Goal: Information Seeking & Learning: Learn about a topic

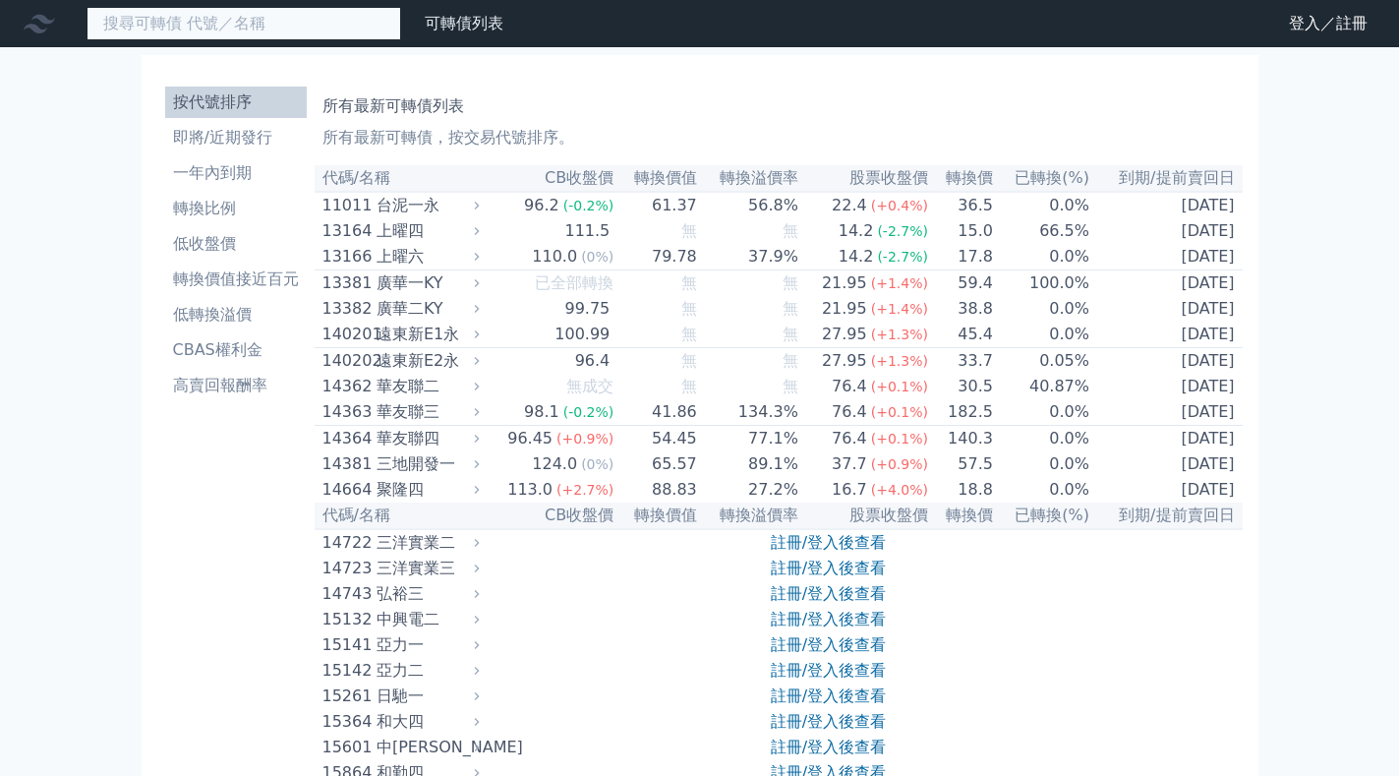
click at [174, 24] on input at bounding box center [244, 23] width 315 height 33
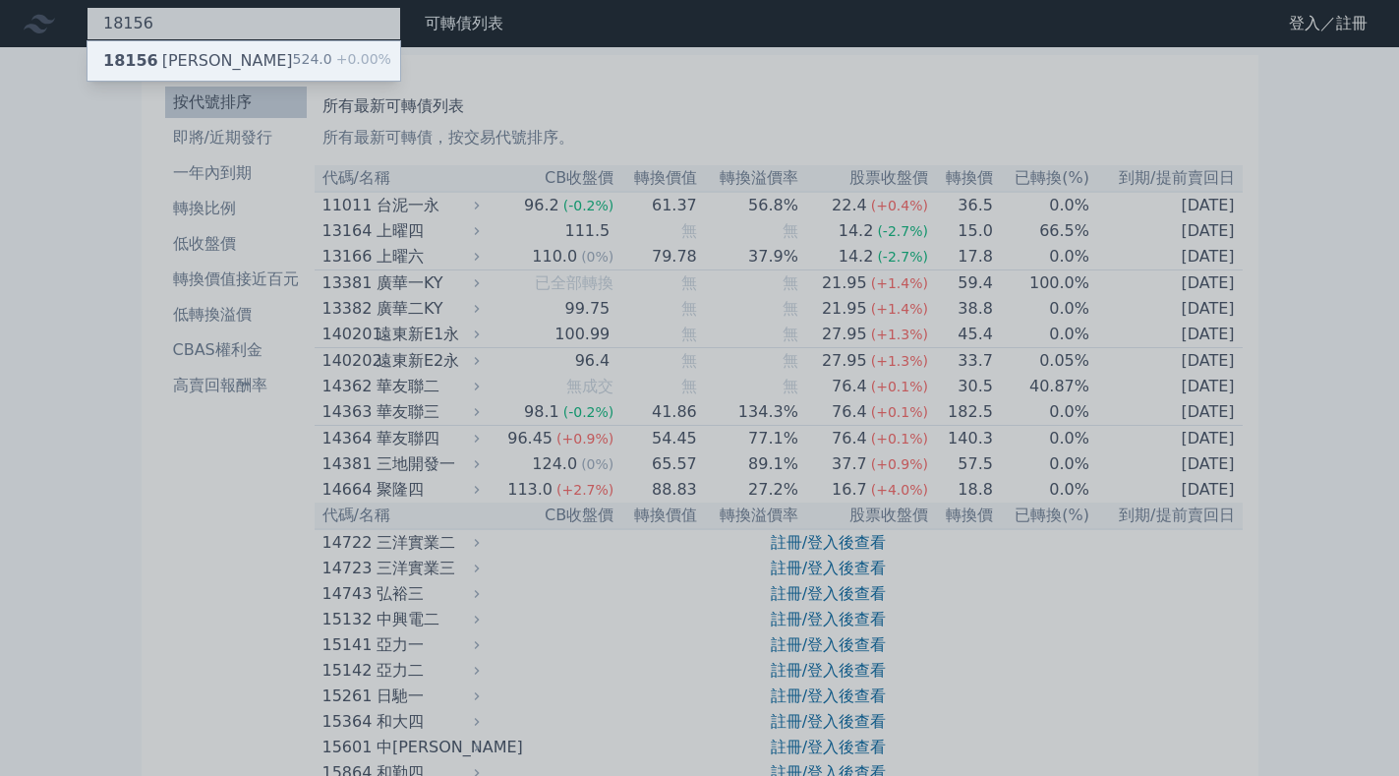
type input "18156"
click at [151, 60] on div "18156 [PERSON_NAME]" at bounding box center [198, 61] width 190 height 24
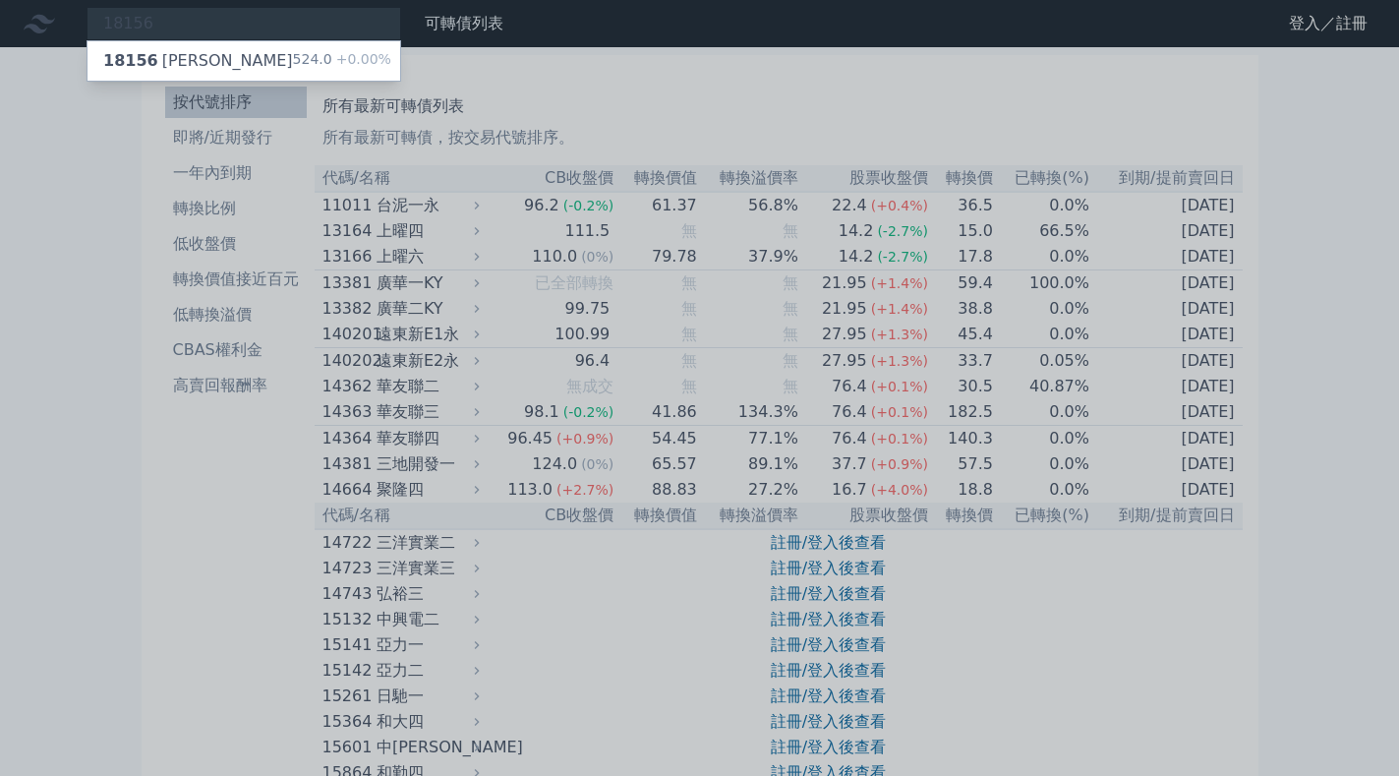
click at [31, 117] on div at bounding box center [699, 388] width 1399 height 776
drag, startPoint x: 153, startPoint y: 29, endPoint x: 29, endPoint y: 10, distance: 125.4
click at [87, 13] on div "18156 18156 富喬六 524.0 +0.00%" at bounding box center [244, 23] width 315 height 33
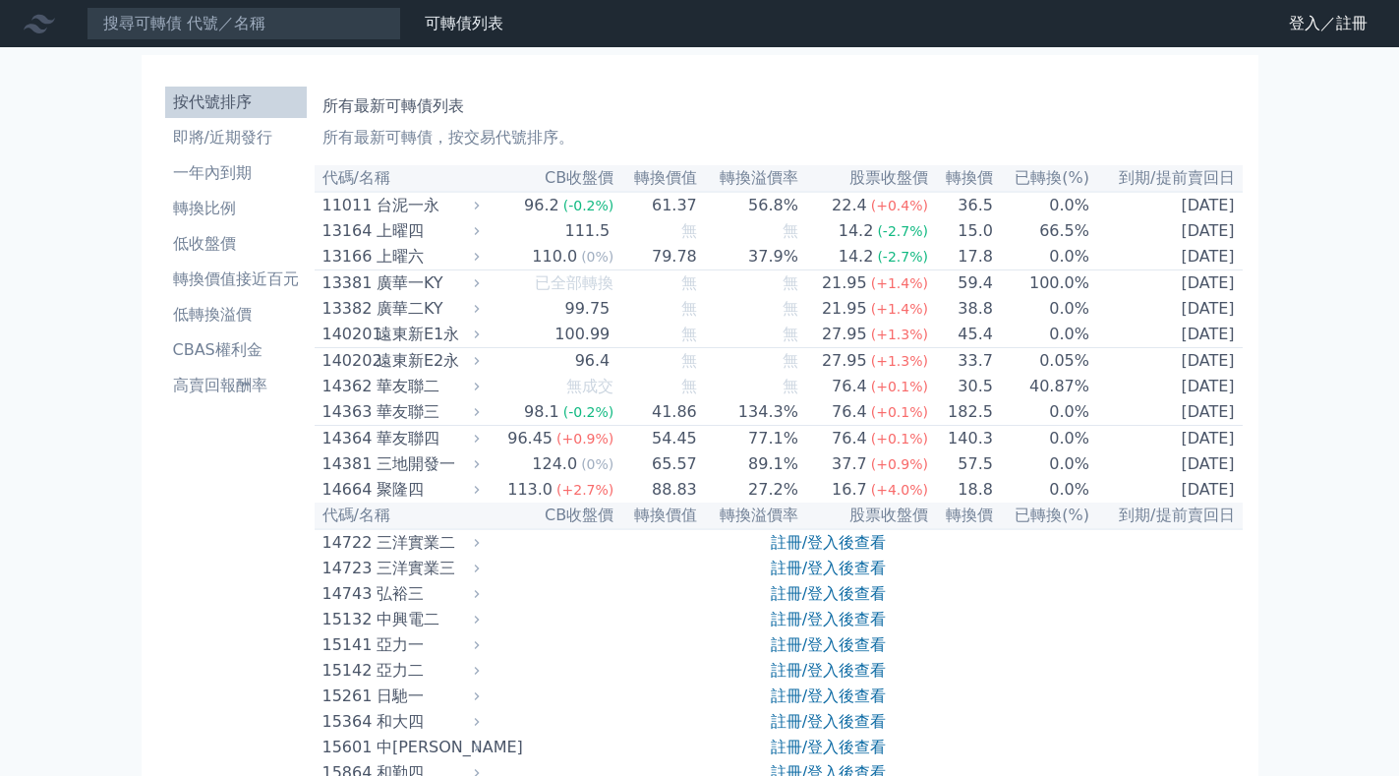
click at [131, 18] on input at bounding box center [244, 23] width 315 height 33
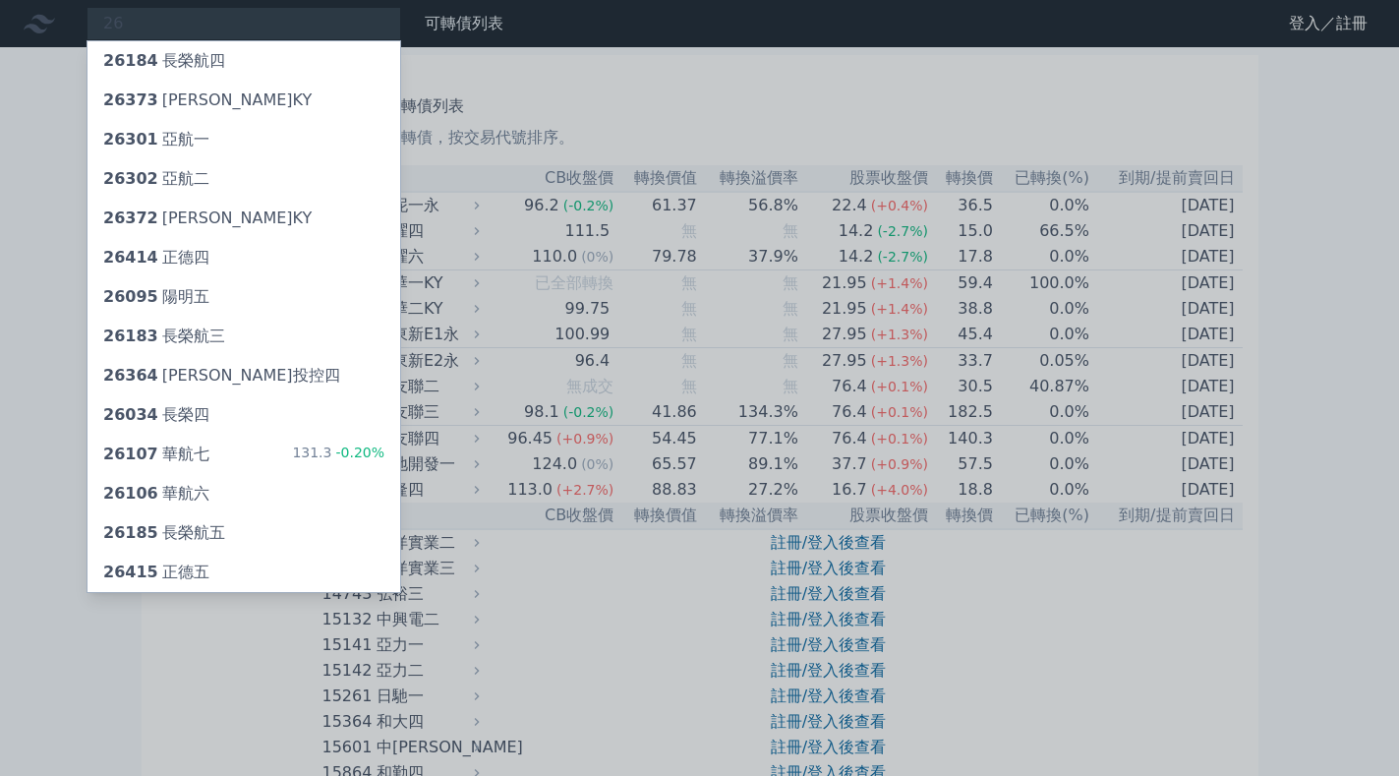
drag, startPoint x: 117, startPoint y: 23, endPoint x: 105, endPoint y: 22, distance: 11.8
click at [108, 23] on div at bounding box center [699, 388] width 1399 height 776
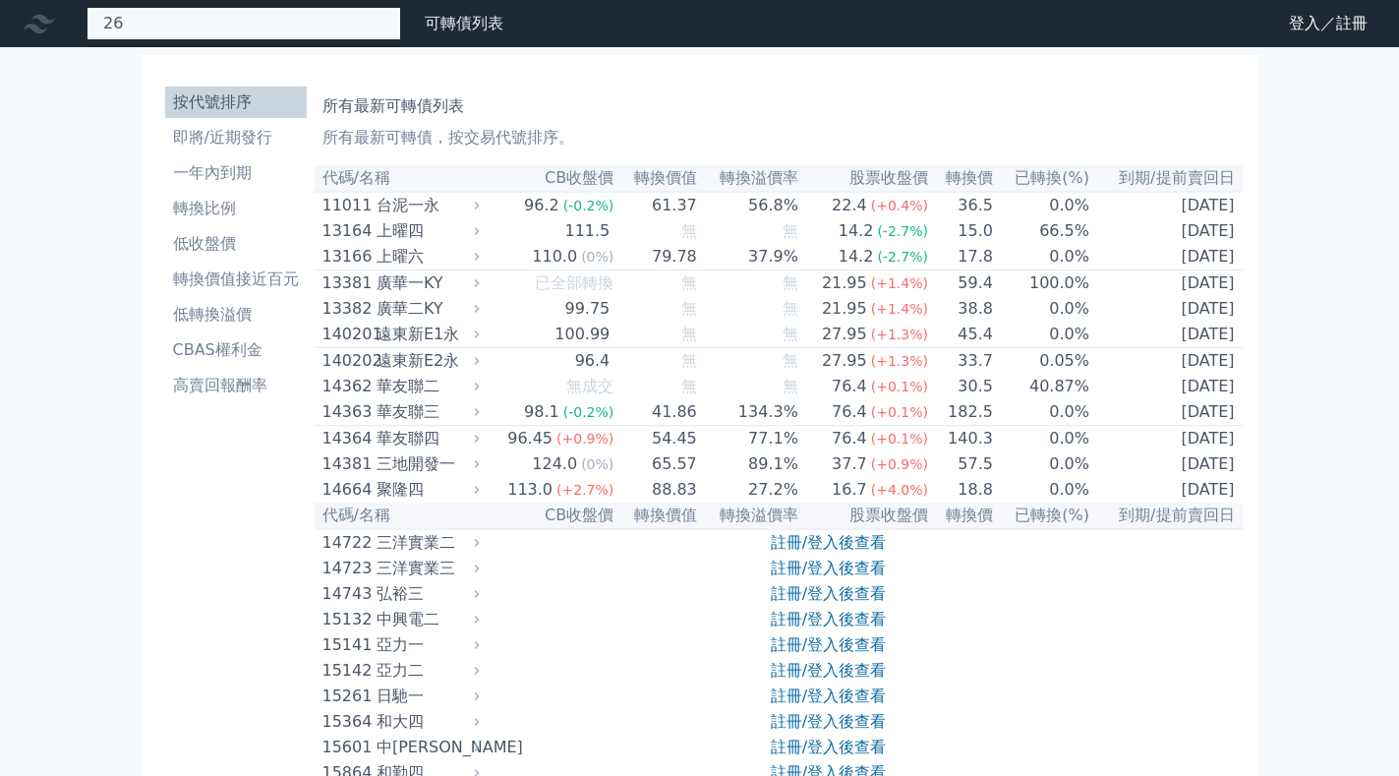
click at [109, 22] on div "26 26184 長榮航四 26373 慧洋三KY 26301 亞航一 26302 亞航二 26372 [PERSON_NAME]KY 26414 正德四 2…" at bounding box center [244, 23] width 315 height 33
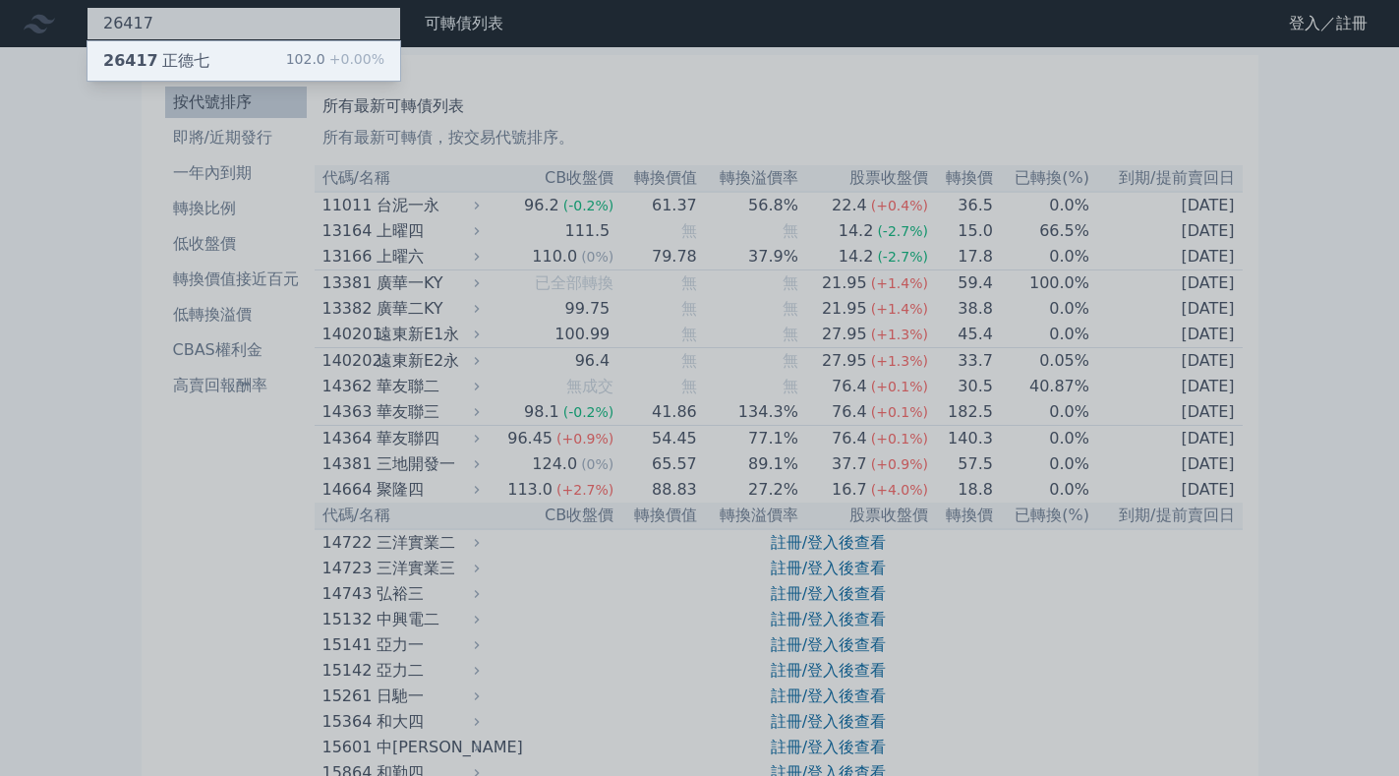
type input "26417"
click at [167, 57] on div "26417 正德七 102.0 +0.00%" at bounding box center [244, 60] width 313 height 39
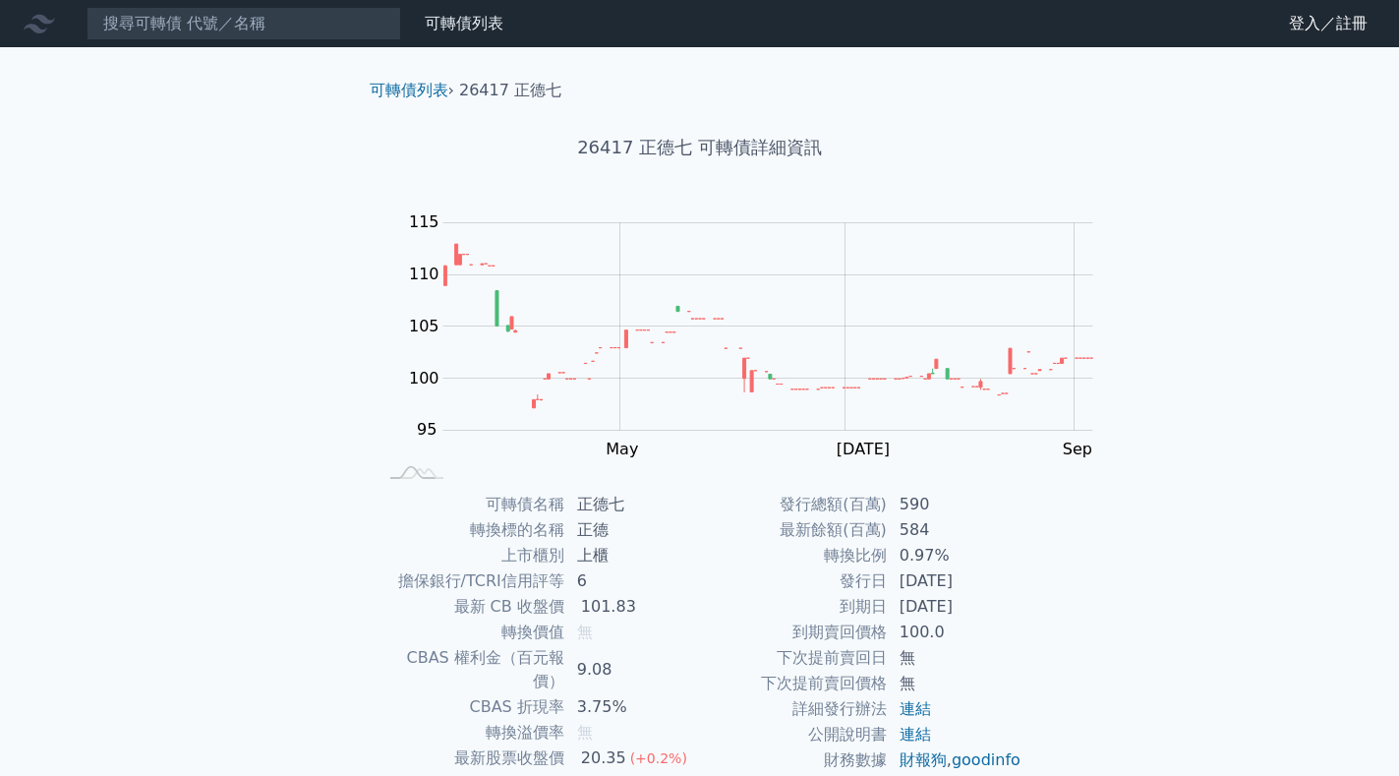
scroll to position [295, 0]
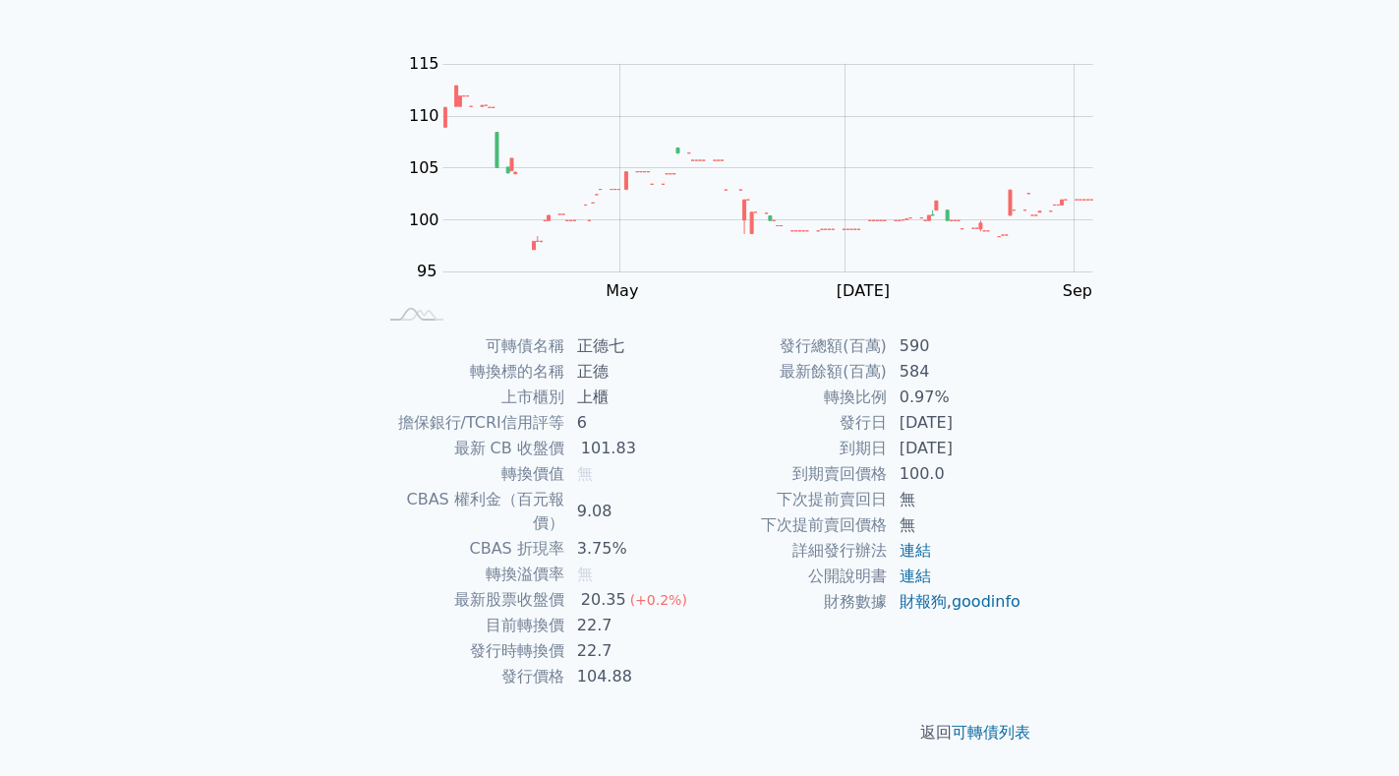
click at [1094, 337] on div "可轉債列表 財務數據 可轉債列表 財務數據 登入／註冊 登入／註冊 可轉債列表 › 26417 正德七 26417 正德七 可轉債詳細資訊 Zoom Out …" at bounding box center [699, 309] width 1399 height 934
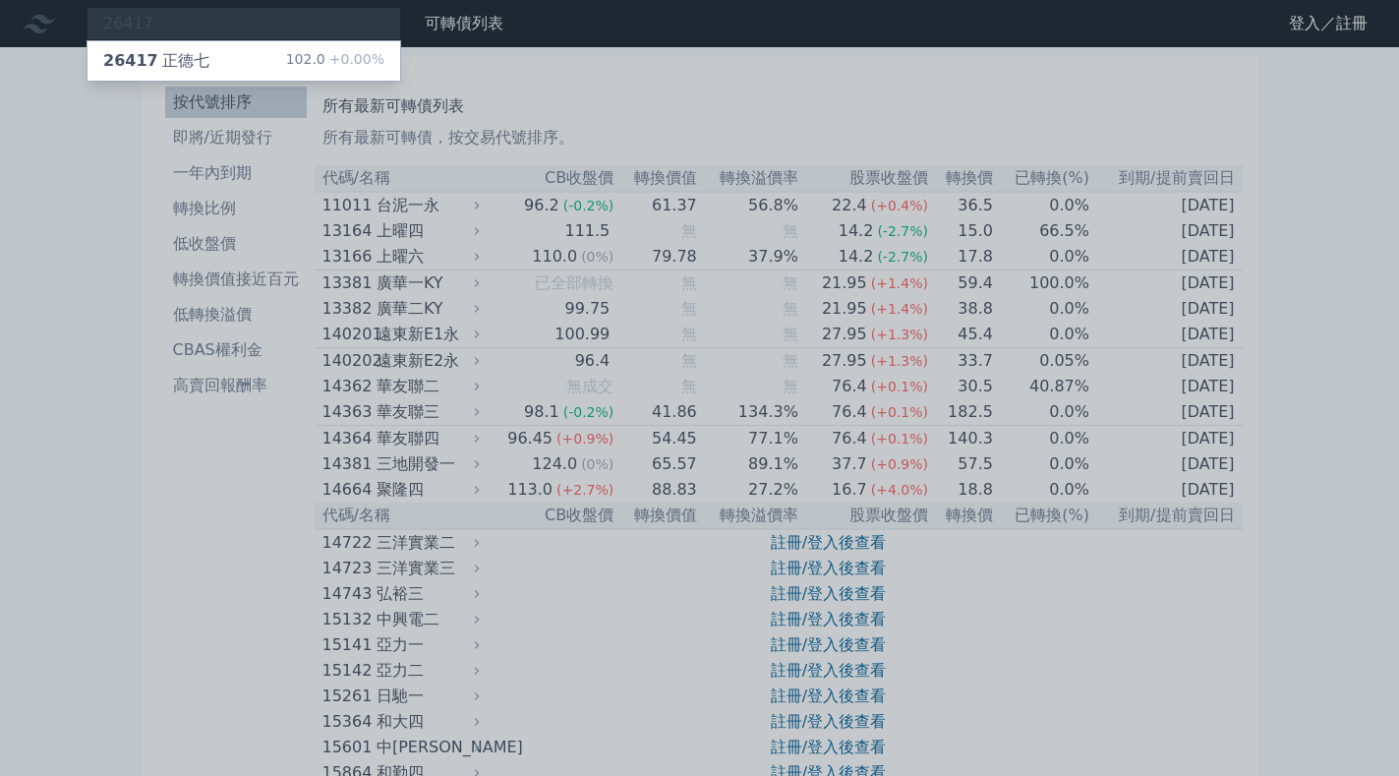
click at [146, 24] on div at bounding box center [699, 388] width 1399 height 776
click at [149, 22] on div "26417 26417 正德七 102.0 +0.00%" at bounding box center [244, 23] width 315 height 33
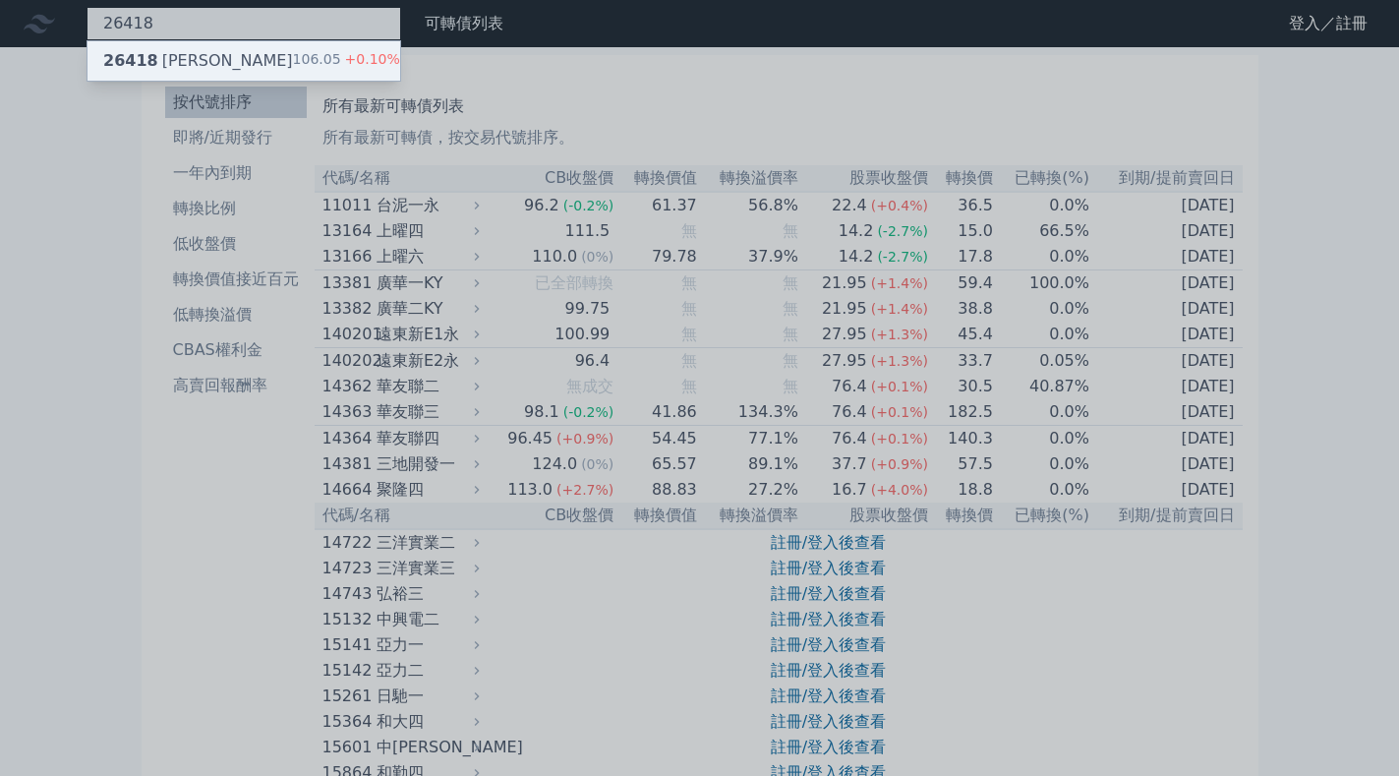
type input "26418"
click at [149, 64] on div "26418 [PERSON_NAME]" at bounding box center [198, 61] width 190 height 24
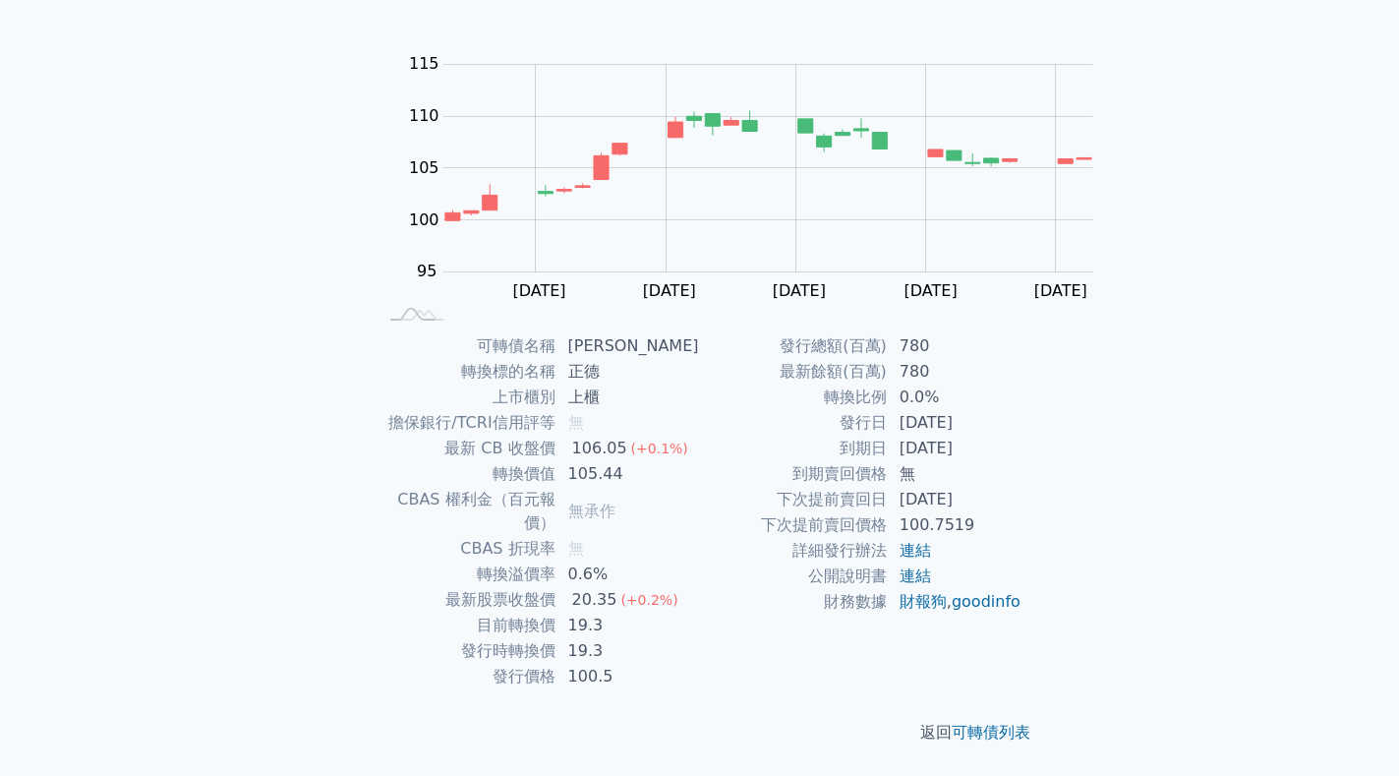
scroll to position [295, 0]
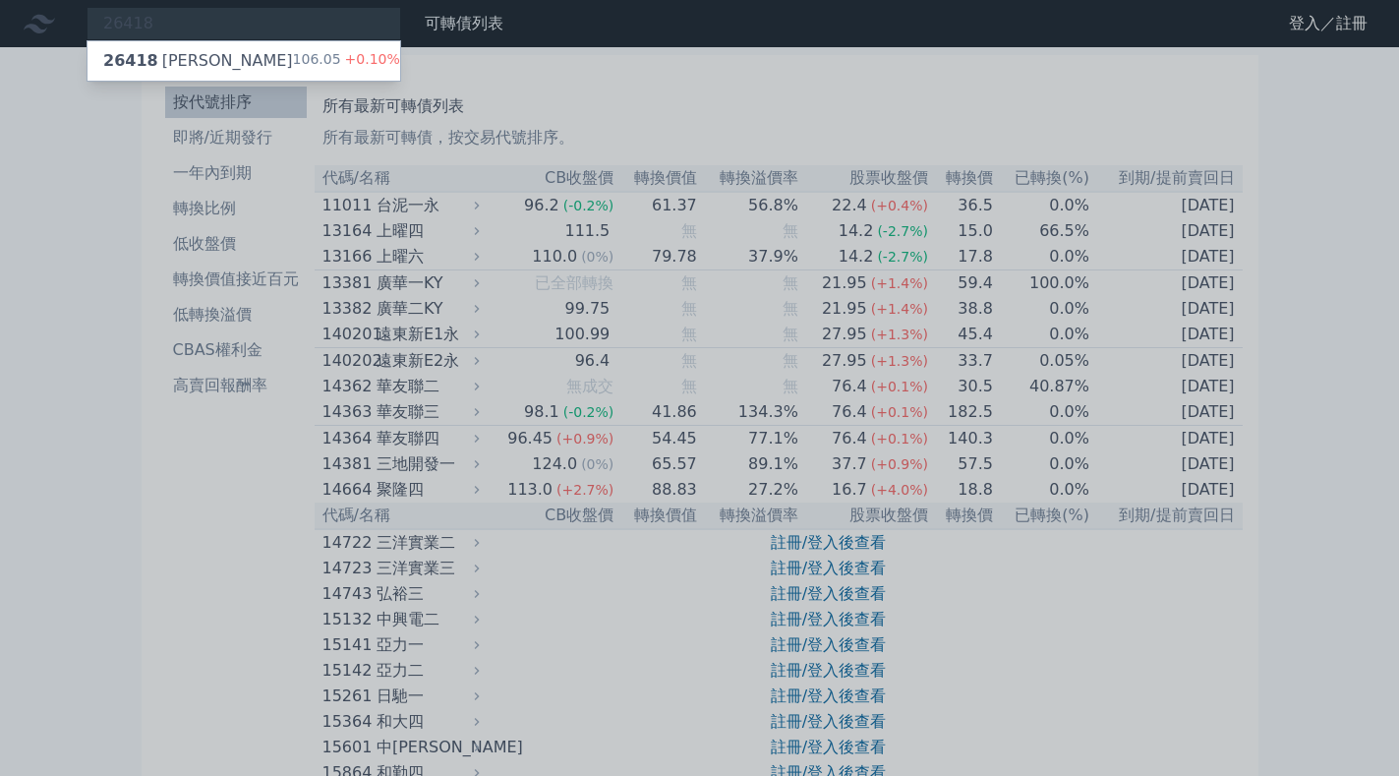
click at [142, 16] on div at bounding box center [699, 388] width 1399 height 776
drag, startPoint x: 143, startPoint y: 26, endPoint x: 0, endPoint y: 30, distance: 142.7
click at [87, 30] on div "26418 26418 正德八 106.05 +0.10%" at bounding box center [244, 23] width 315 height 33
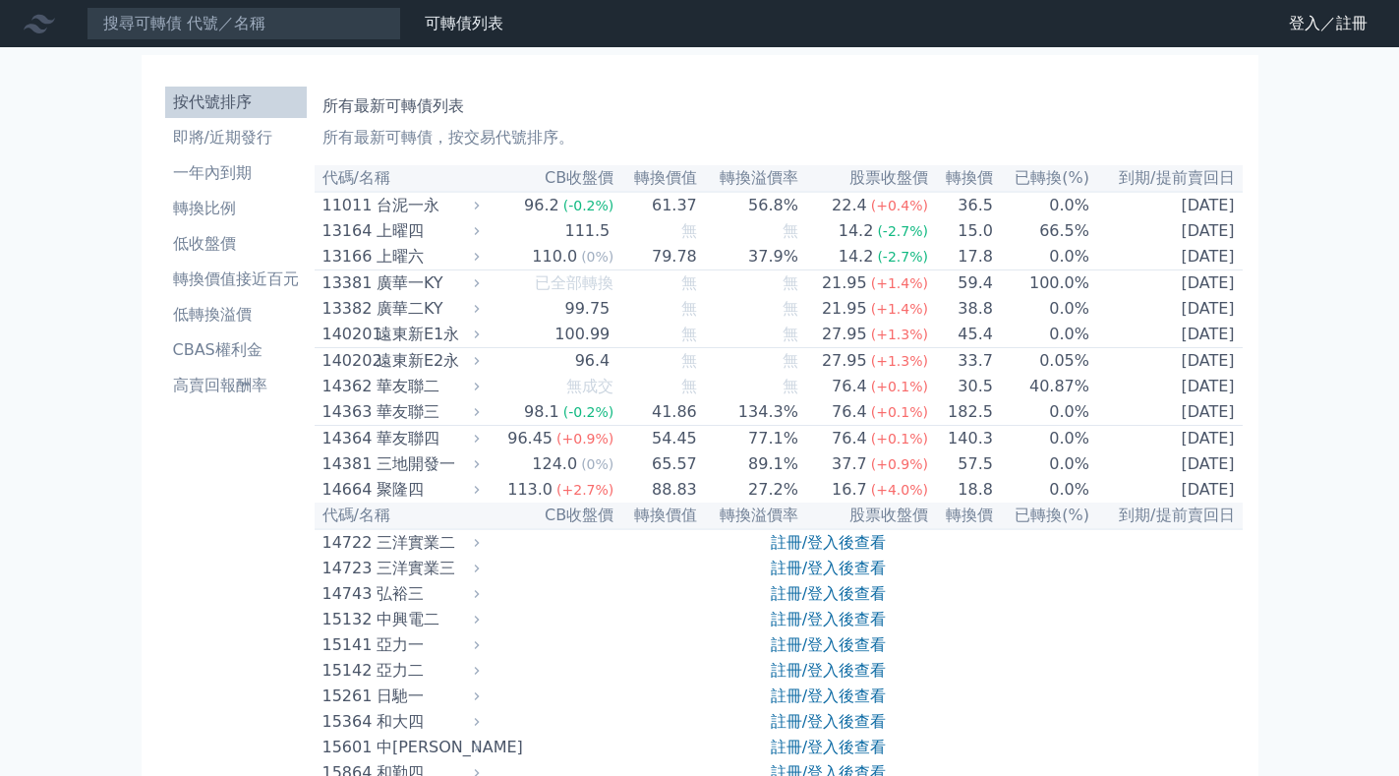
click at [157, 16] on input at bounding box center [244, 23] width 315 height 33
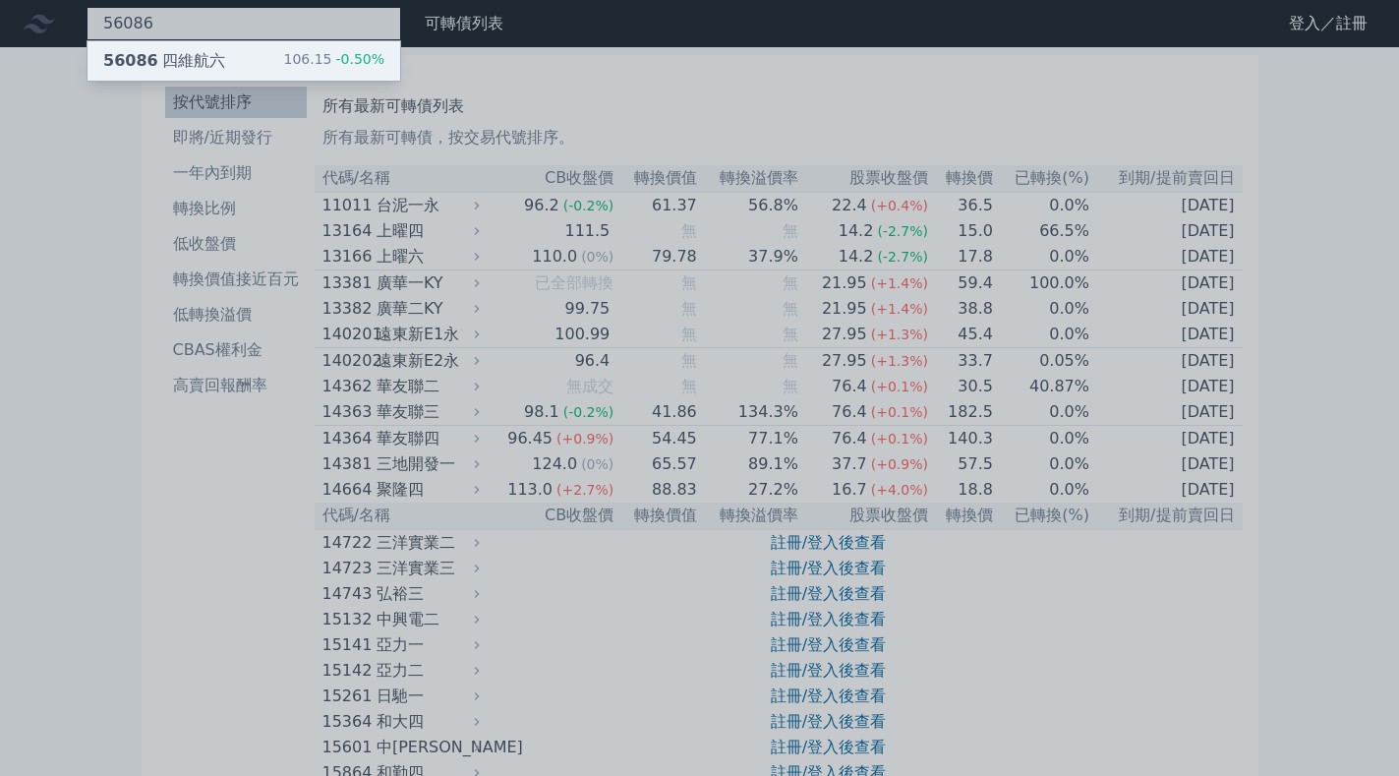
type input "56086"
click at [164, 64] on div "56086 四維航六" at bounding box center [164, 61] width 122 height 24
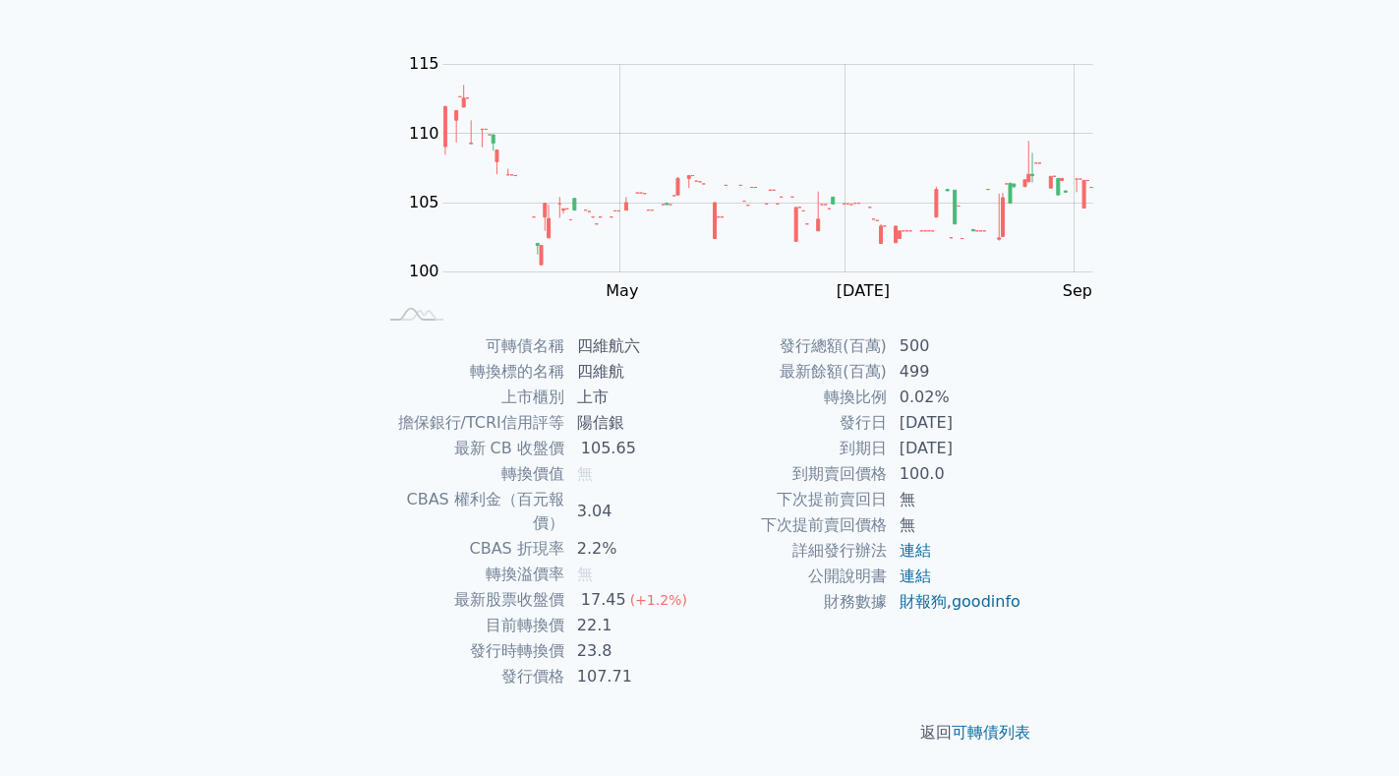
scroll to position [197, 0]
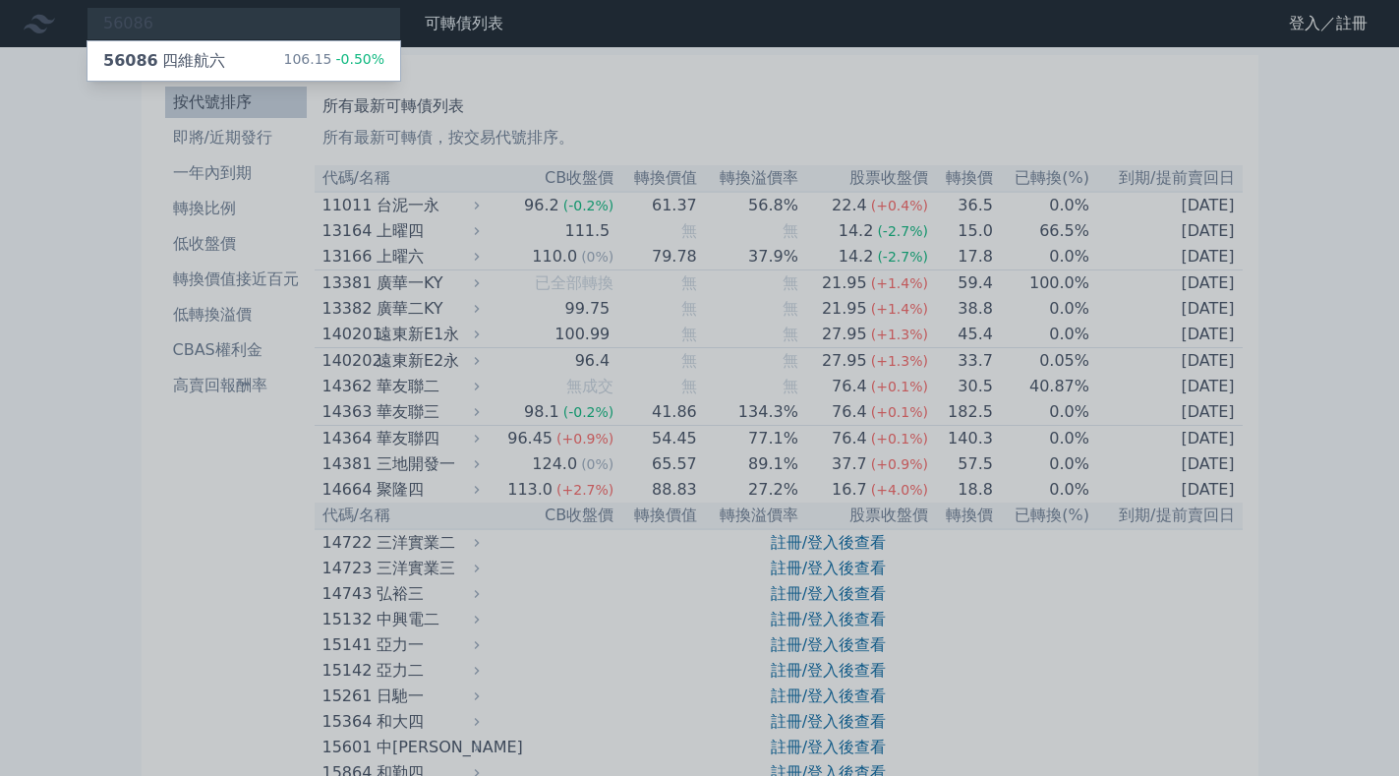
click at [133, 18] on div at bounding box center [699, 388] width 1399 height 776
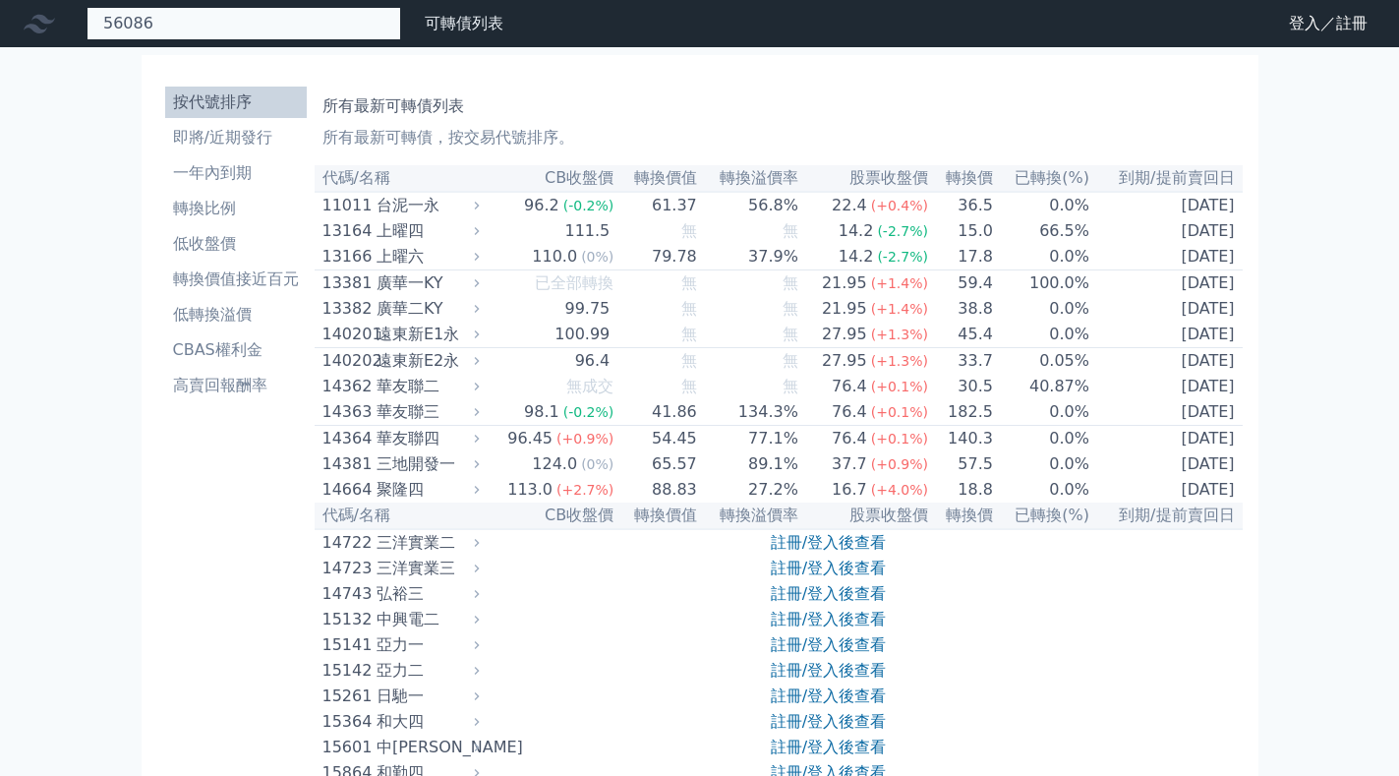
click at [157, 24] on div "56086 56086 四維航六 106.15 -0.50%" at bounding box center [244, 23] width 315 height 33
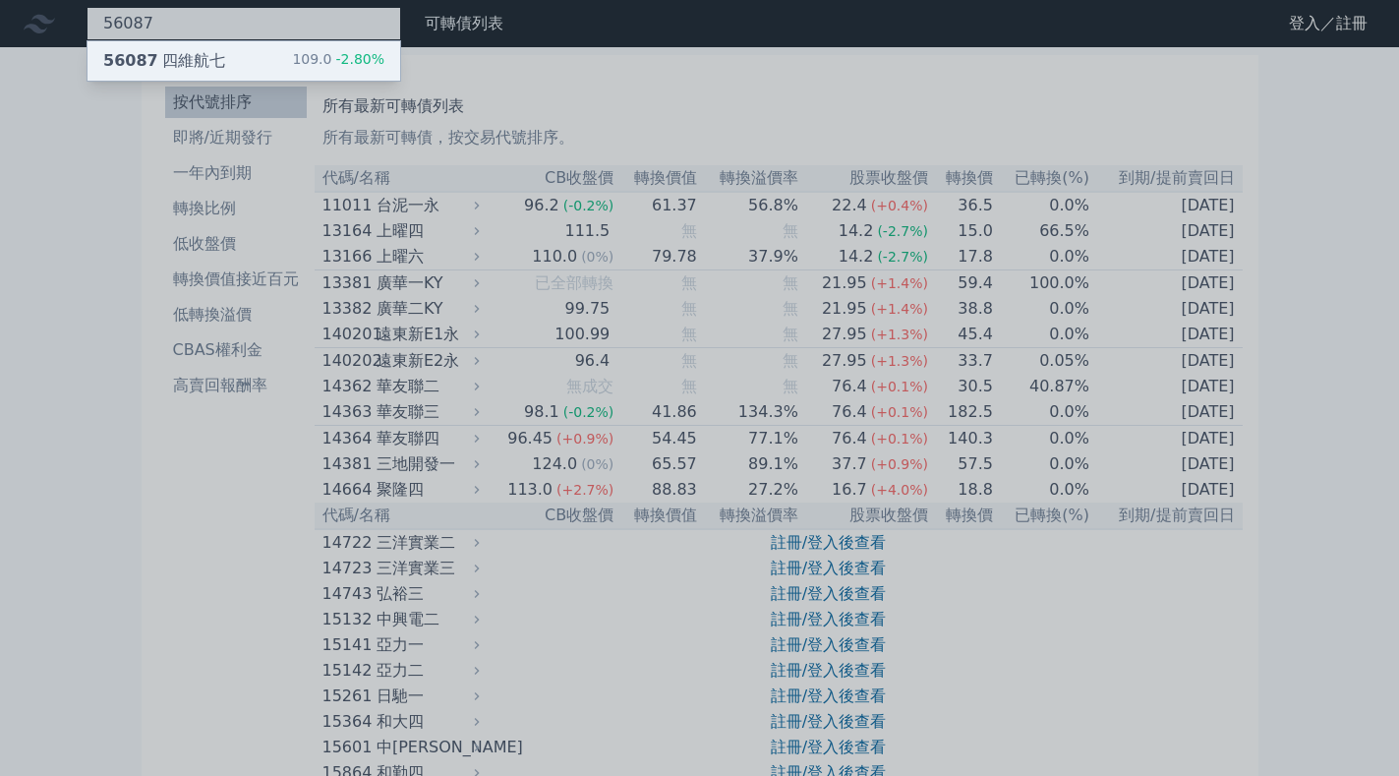
type input "56087"
click at [163, 63] on div "56087 四維航七" at bounding box center [164, 61] width 122 height 24
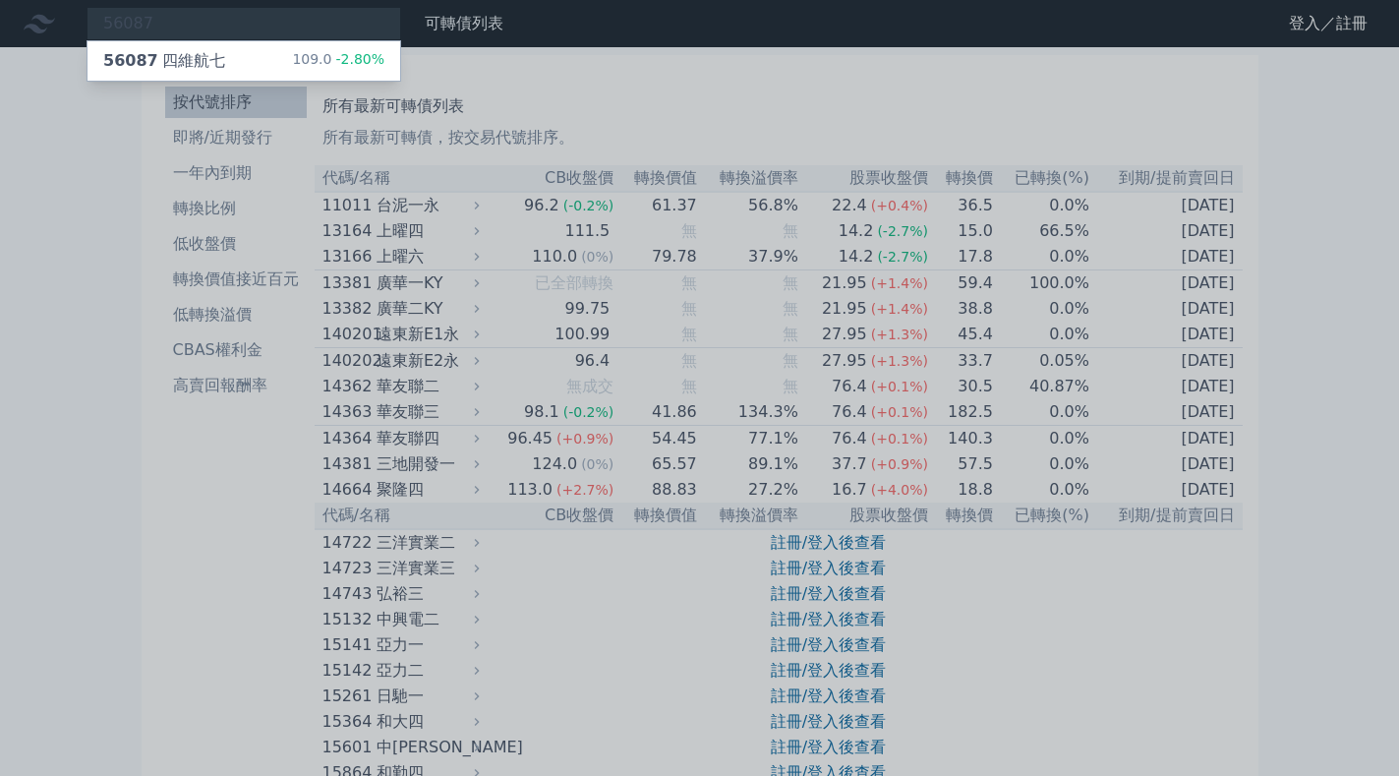
click at [145, 27] on div at bounding box center [699, 388] width 1399 height 776
click at [145, 27] on div "56087 56087 四維航七 109.0 -2.80%" at bounding box center [244, 23] width 315 height 33
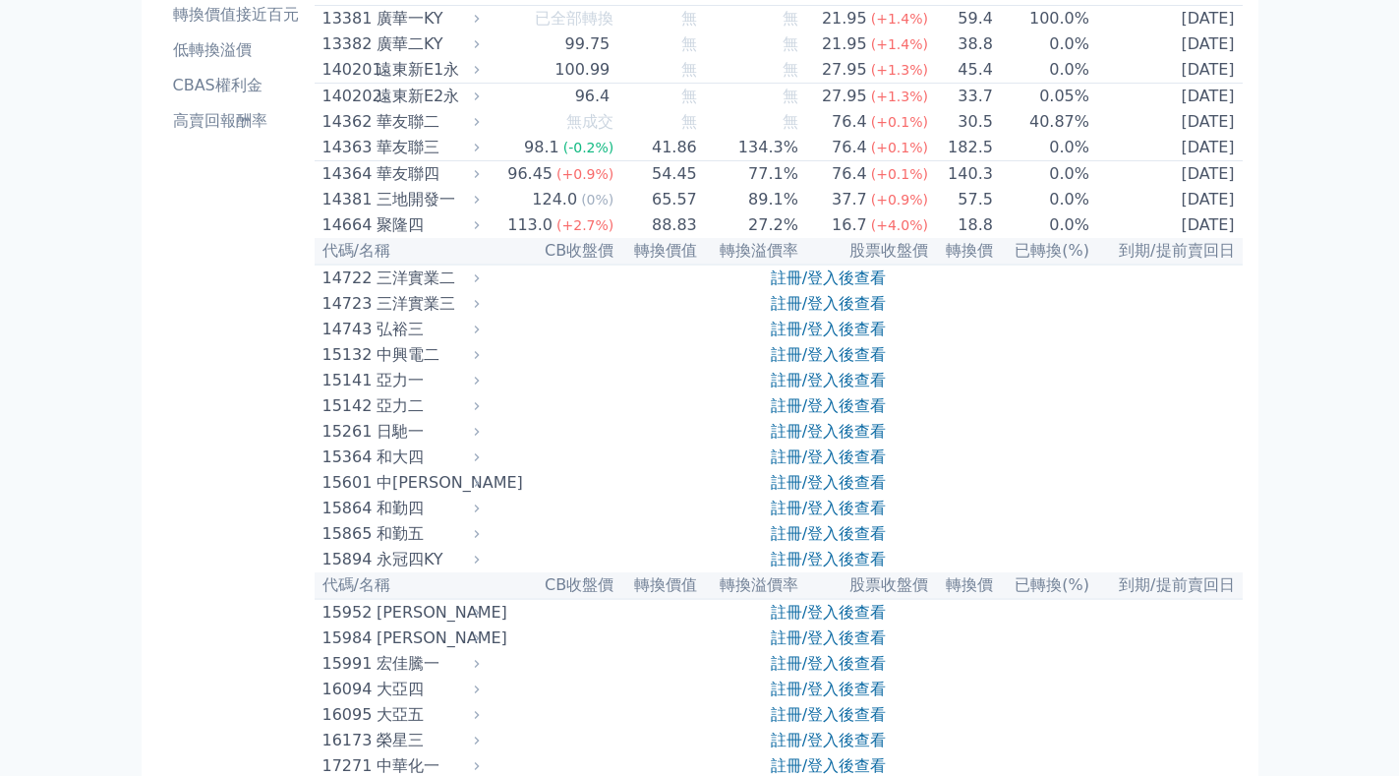
scroll to position [295, 0]
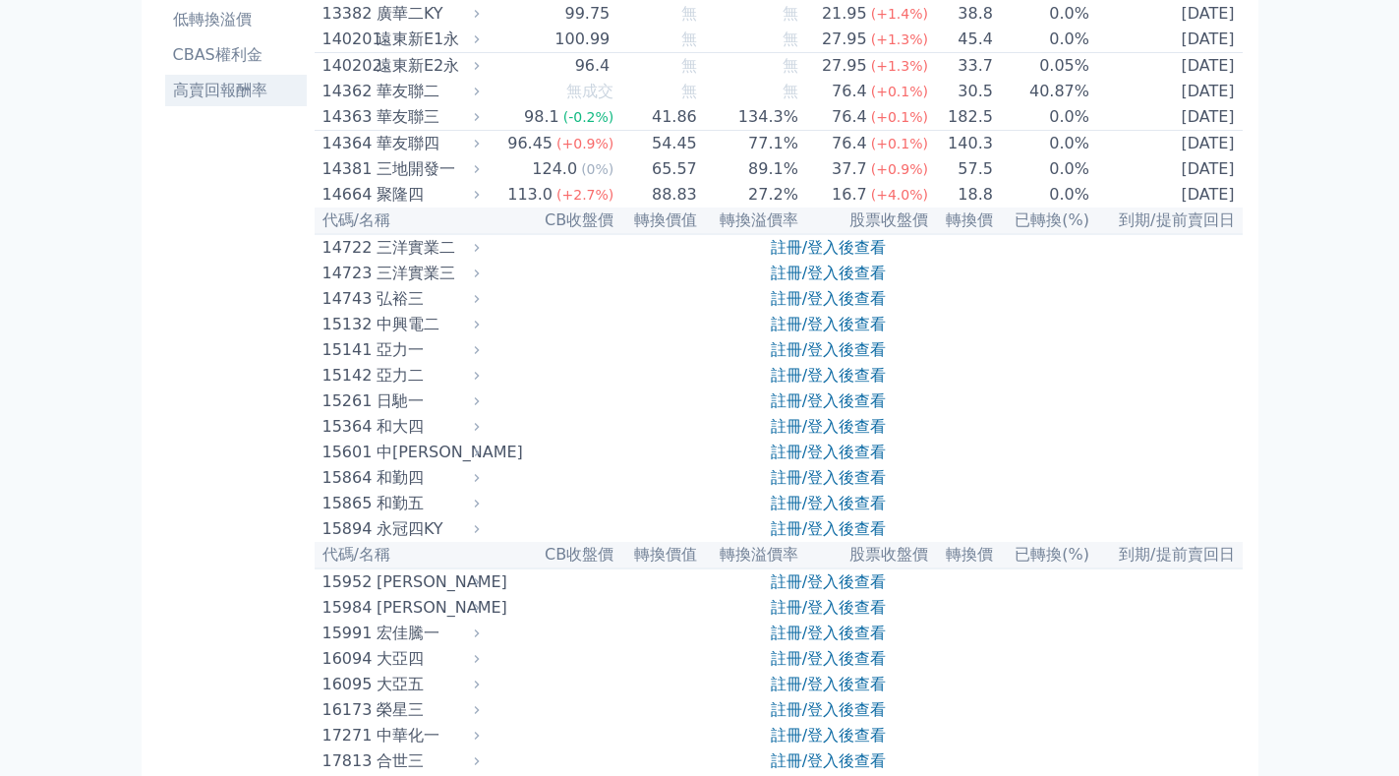
click at [201, 79] on li "高賣回報酬率" at bounding box center [236, 91] width 142 height 24
